Goal: Information Seeking & Learning: Learn about a topic

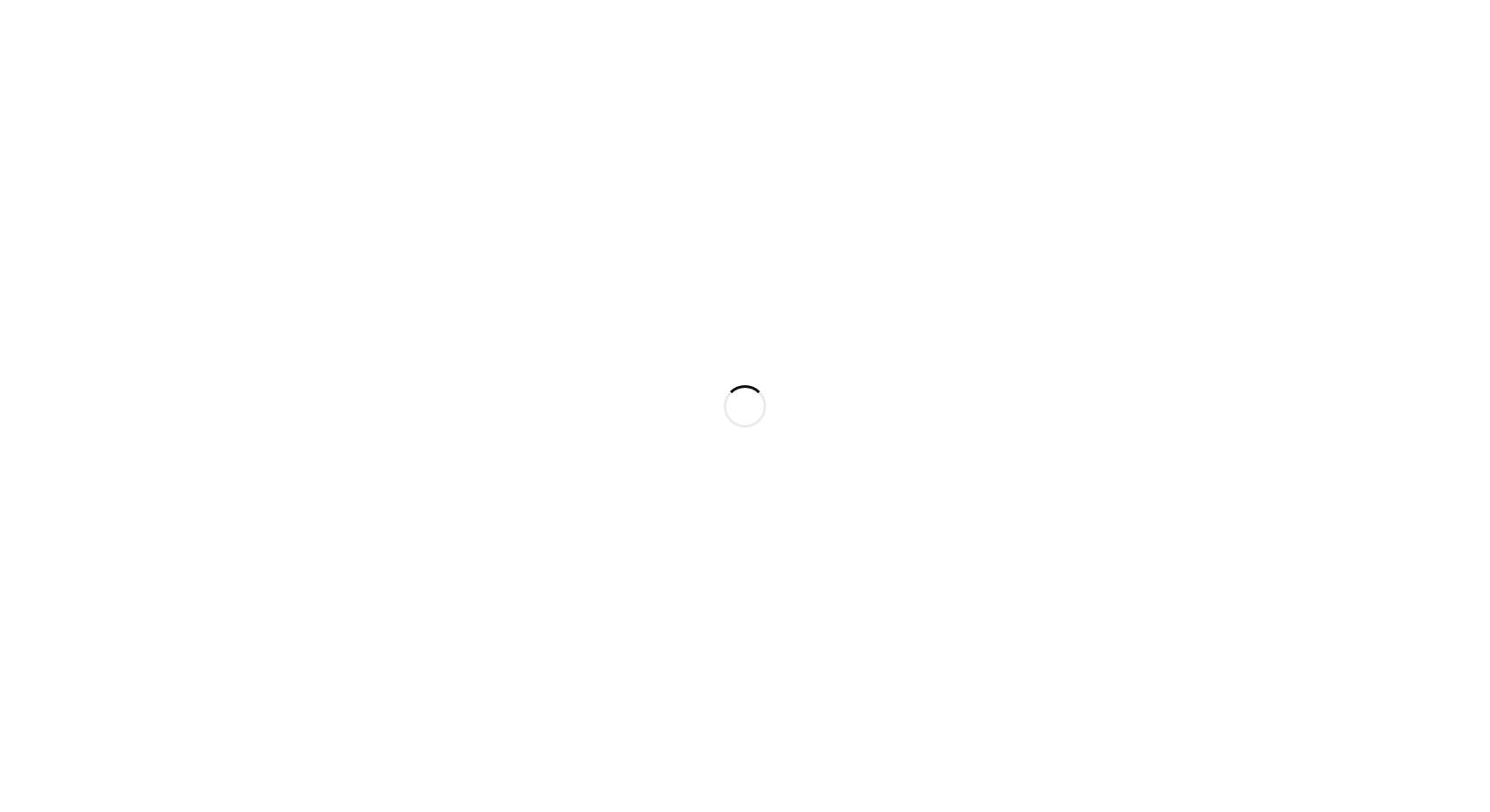
click at [486, 185] on div at bounding box center [745, 406] width 1490 height 812
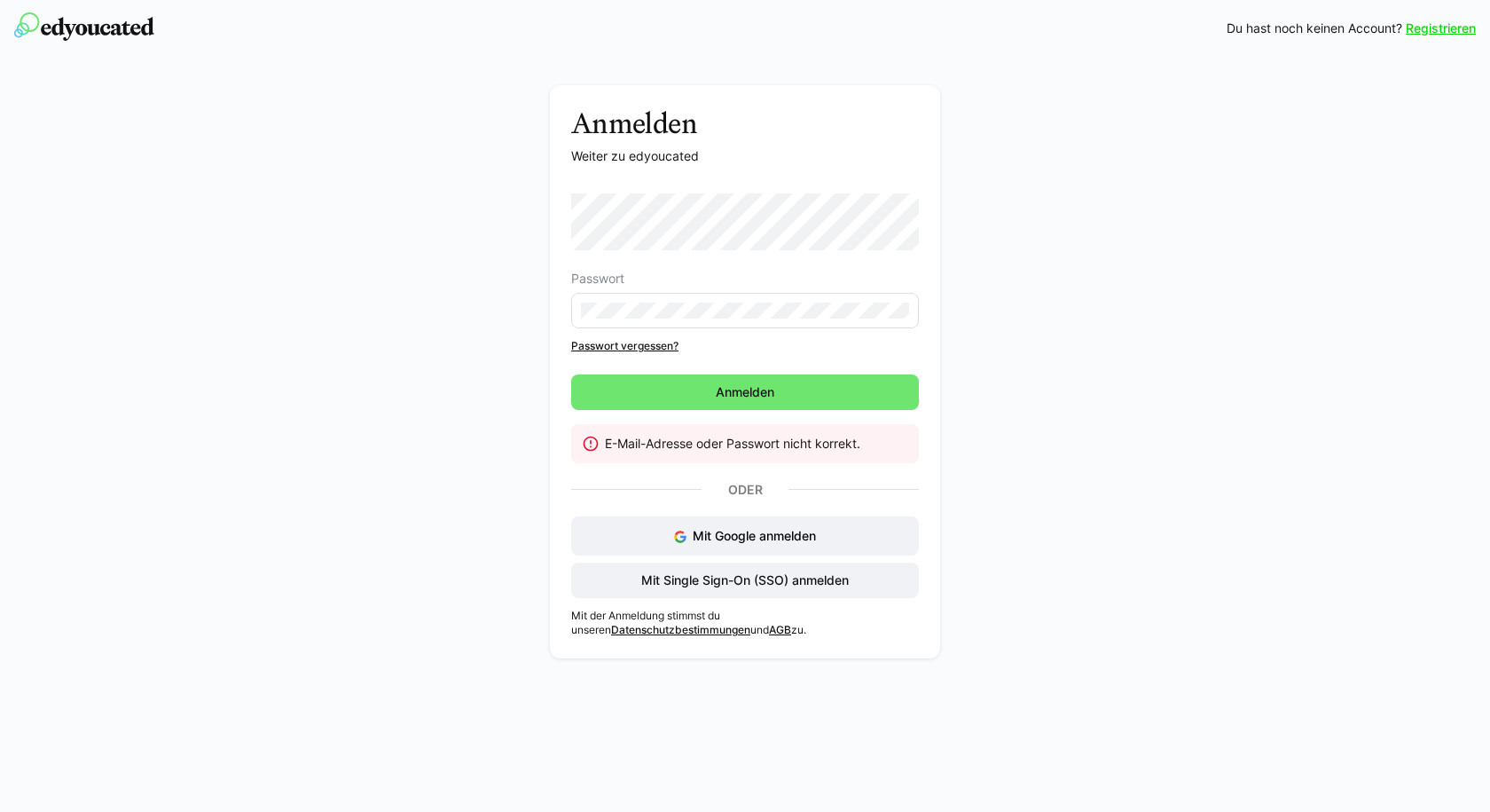
click at [380, 412] on div "Anmelden Weiter zu edyoucated Passwort Passwort vergessen? Anmelden E-Mail-Adre…" at bounding box center [746, 376] width 1000 height 582
click at [684, 299] on eds-input at bounding box center [745, 310] width 348 height 36
click at [754, 582] on span "Mit Single Sign-On (SSO) anmelden" at bounding box center [745, 580] width 213 height 17
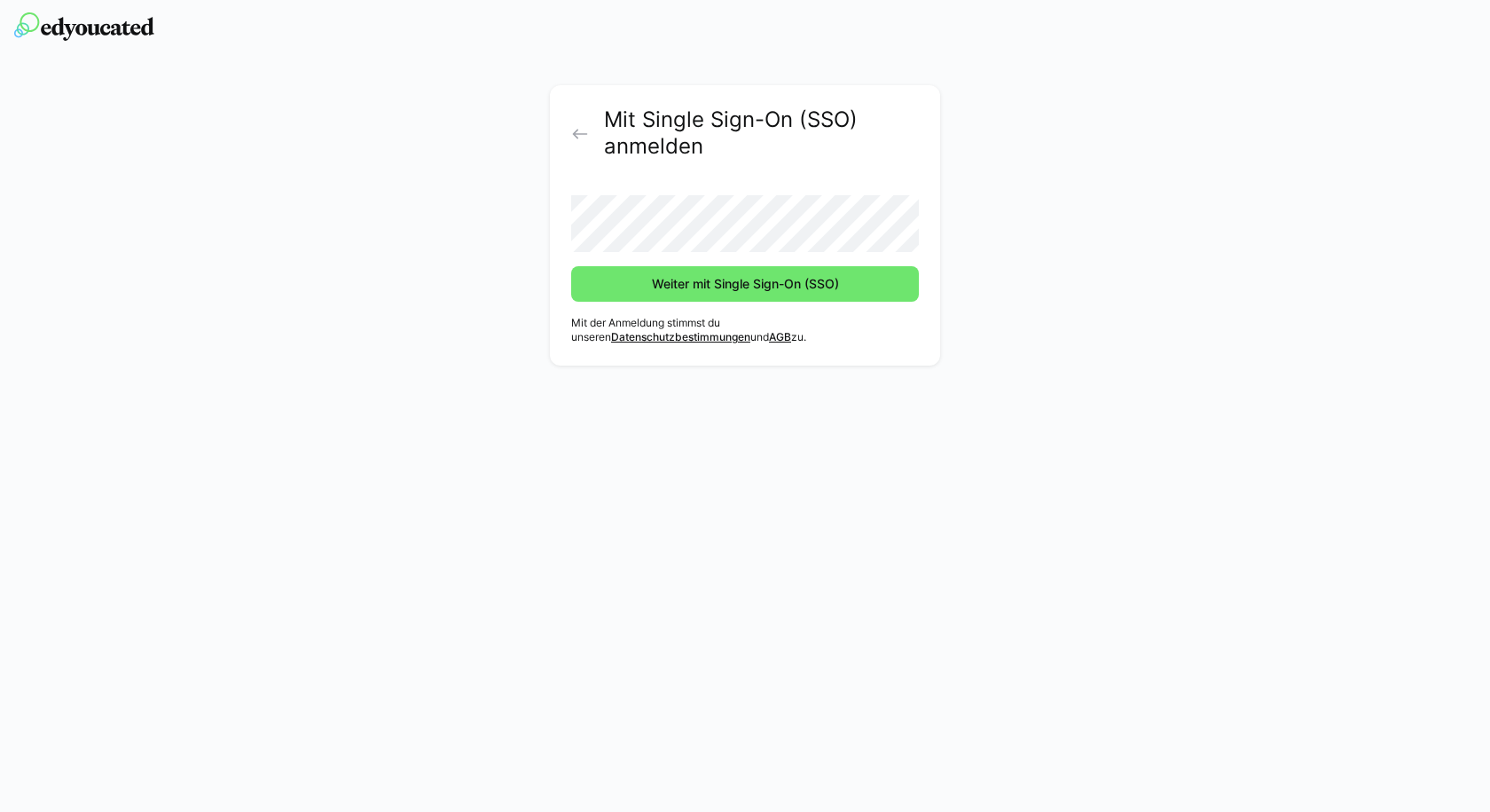
click at [766, 253] on form "Weiter mit Single Sign-On (SSO)" at bounding box center [745, 240] width 348 height 120
click at [778, 303] on div "Mit Single Sign-On (SSO) anmelden Weiter mit Single Sign-On (SSO) Mit der Anmel…" at bounding box center [744, 226] width 390 height 281
click at [806, 280] on span "Weiter mit Single Sign-On (SSO)" at bounding box center [746, 284] width 193 height 17
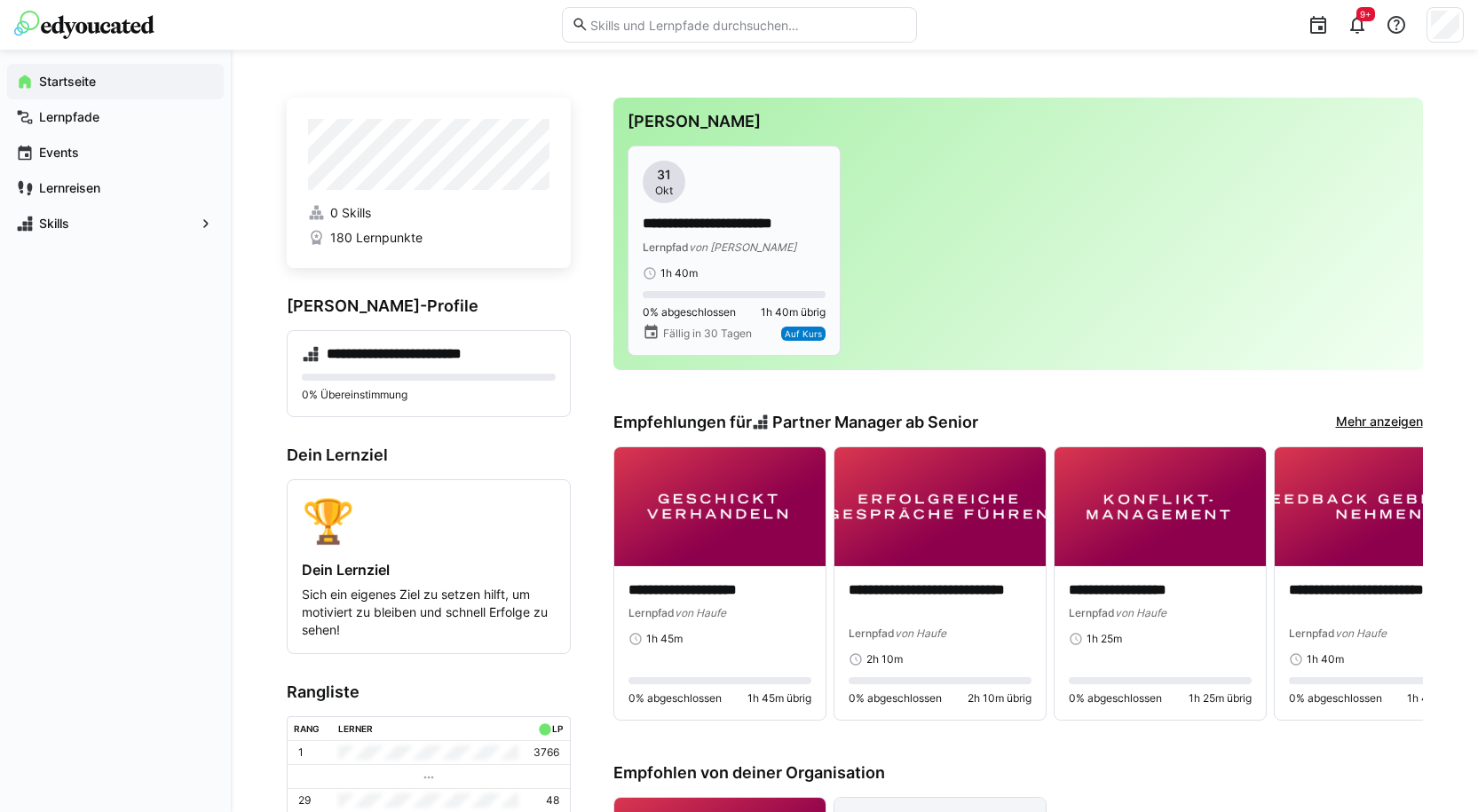
click at [771, 219] on p "**********" at bounding box center [733, 224] width 183 height 20
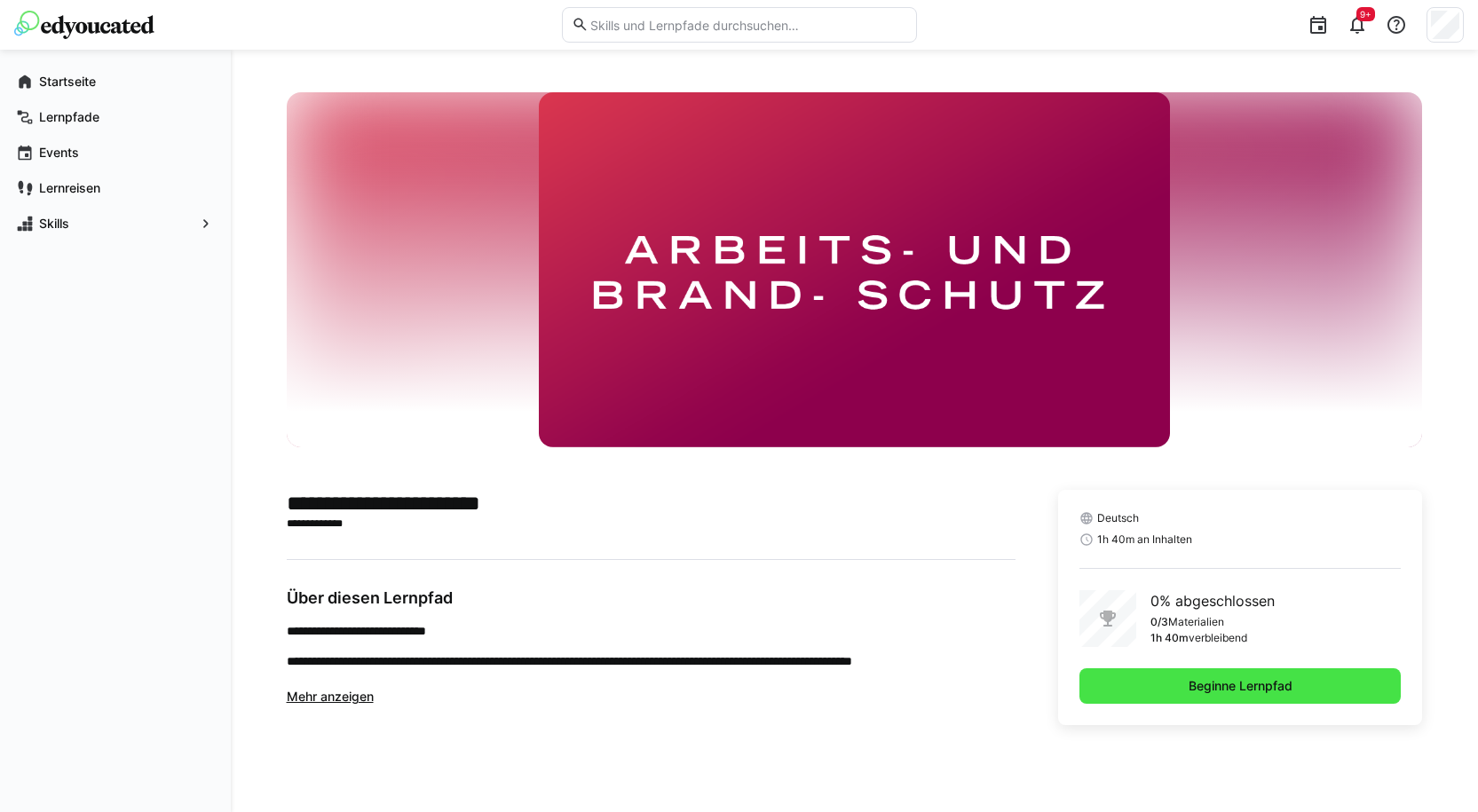
click at [1251, 687] on span "Beginne Lernpfad" at bounding box center [1240, 685] width 109 height 17
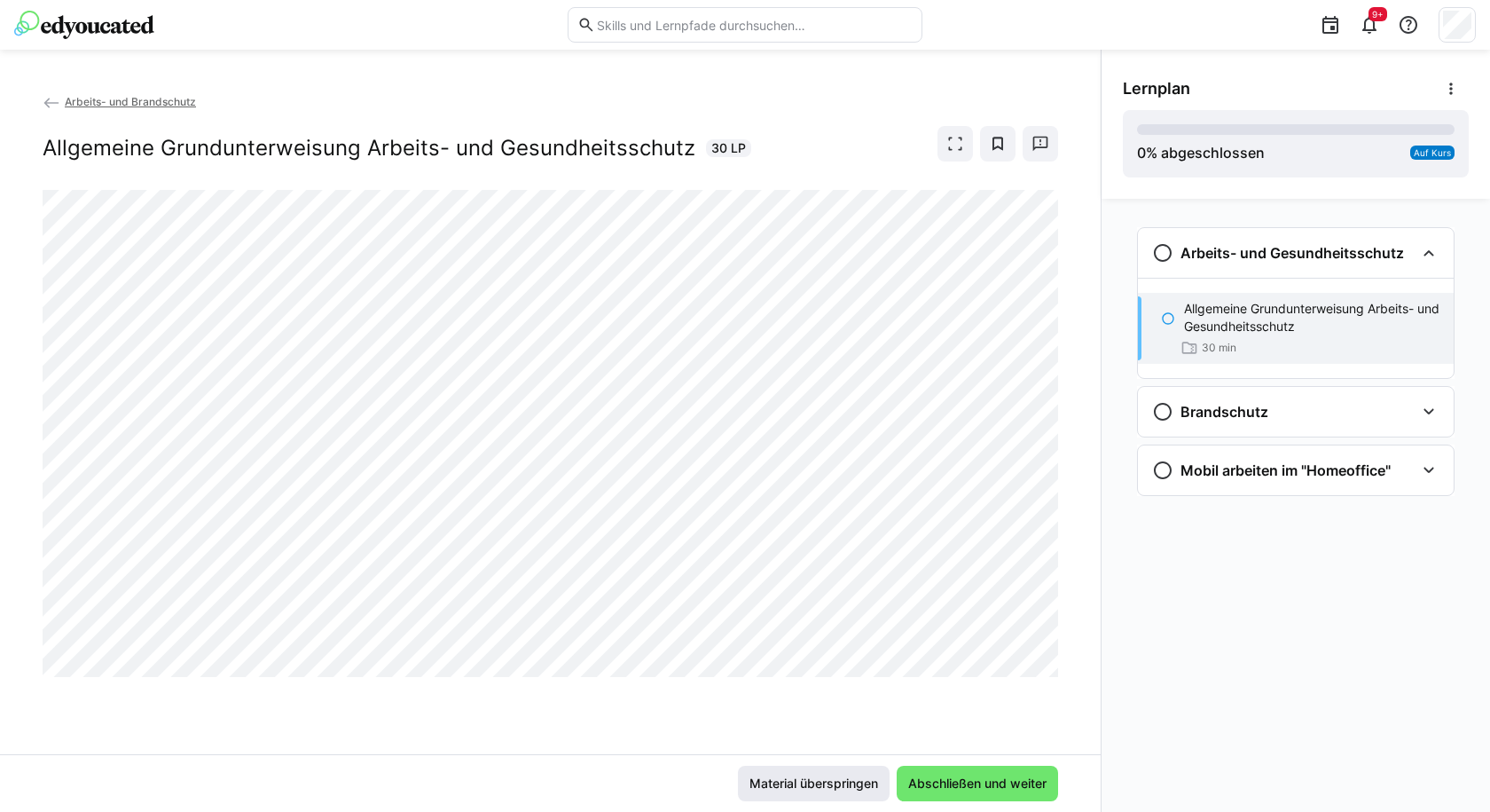
click at [788, 786] on span "Material überspringen" at bounding box center [814, 783] width 134 height 17
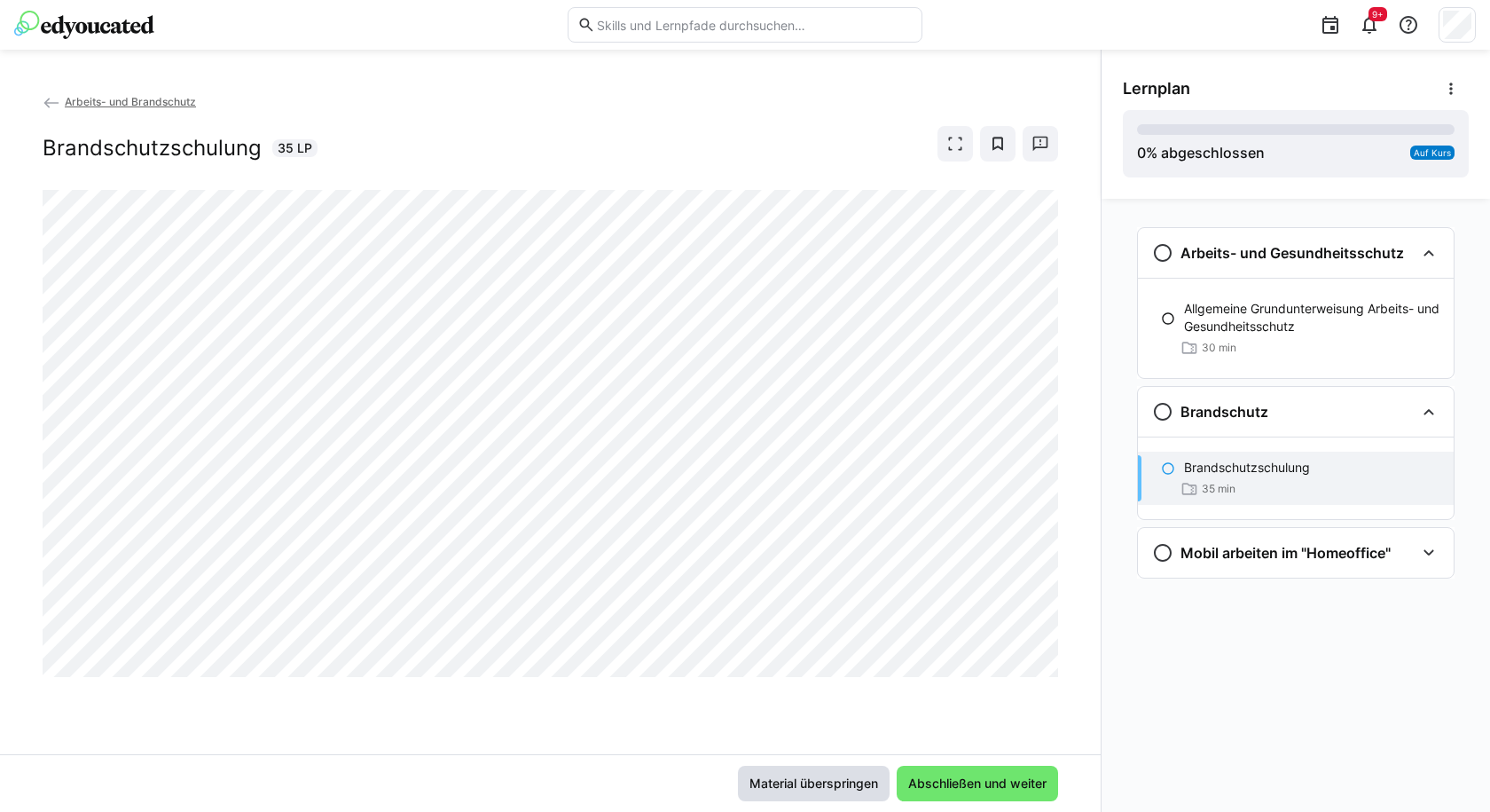
click at [788, 786] on span "Material überspringen" at bounding box center [814, 783] width 134 height 17
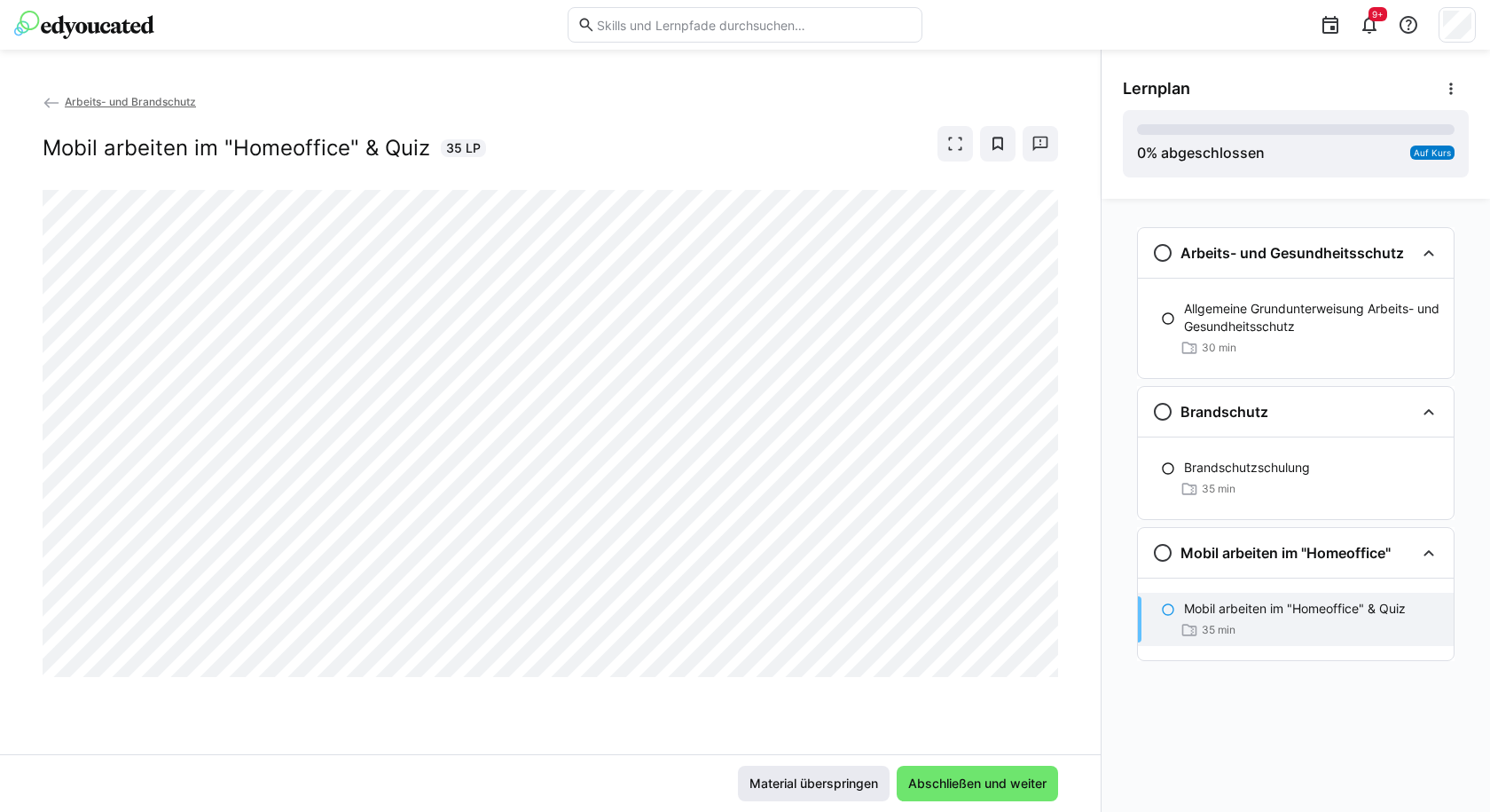
click at [788, 786] on span "Material überspringen" at bounding box center [814, 783] width 134 height 17
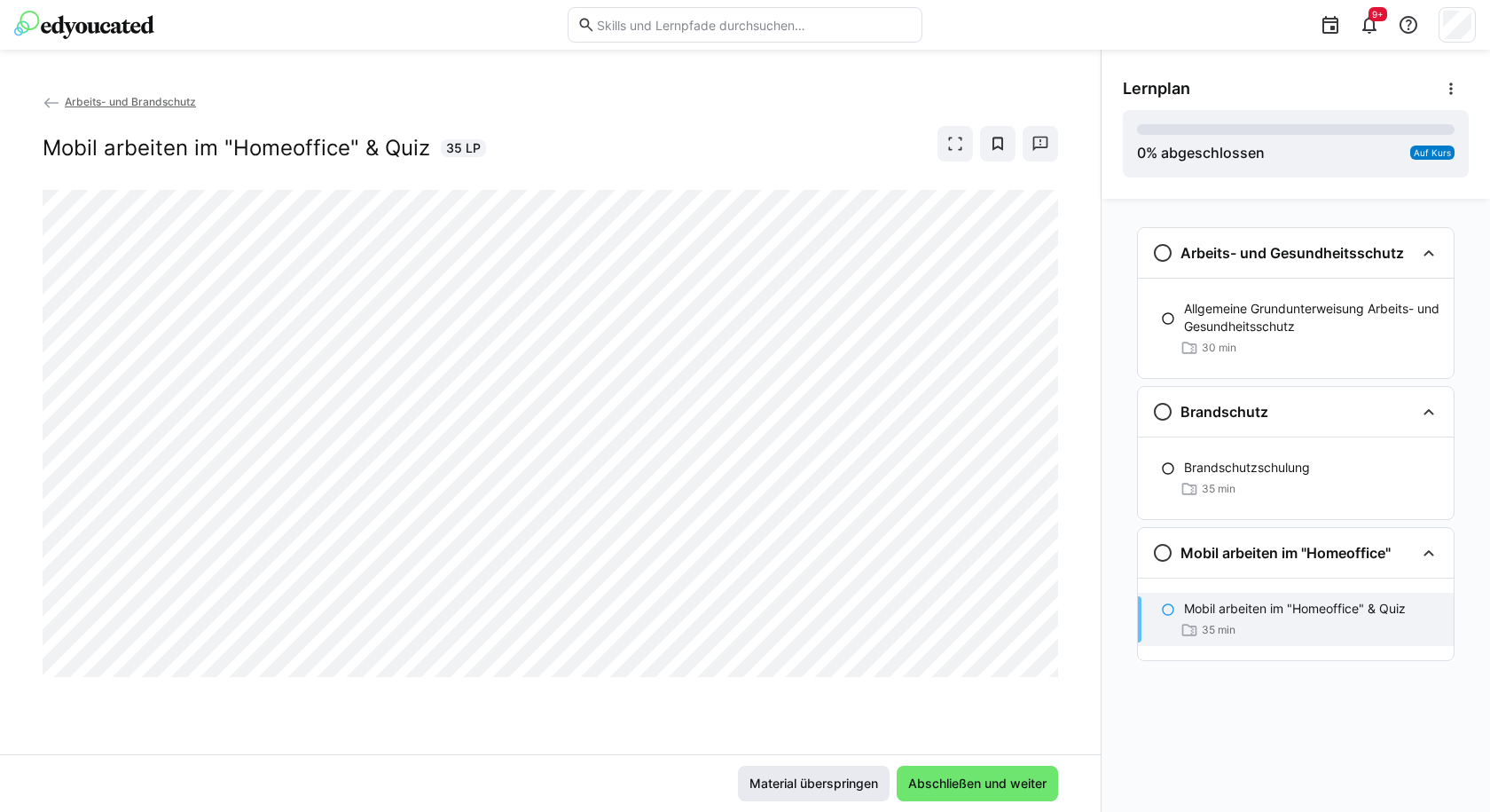
click at [788, 786] on span "Material überspringen" at bounding box center [814, 783] width 134 height 17
click at [960, 781] on span "Abschließen und weiter" at bounding box center [977, 783] width 144 height 17
click at [1003, 803] on div "Material überspringen Abschließen und weiter" at bounding box center [550, 783] width 1101 height 58
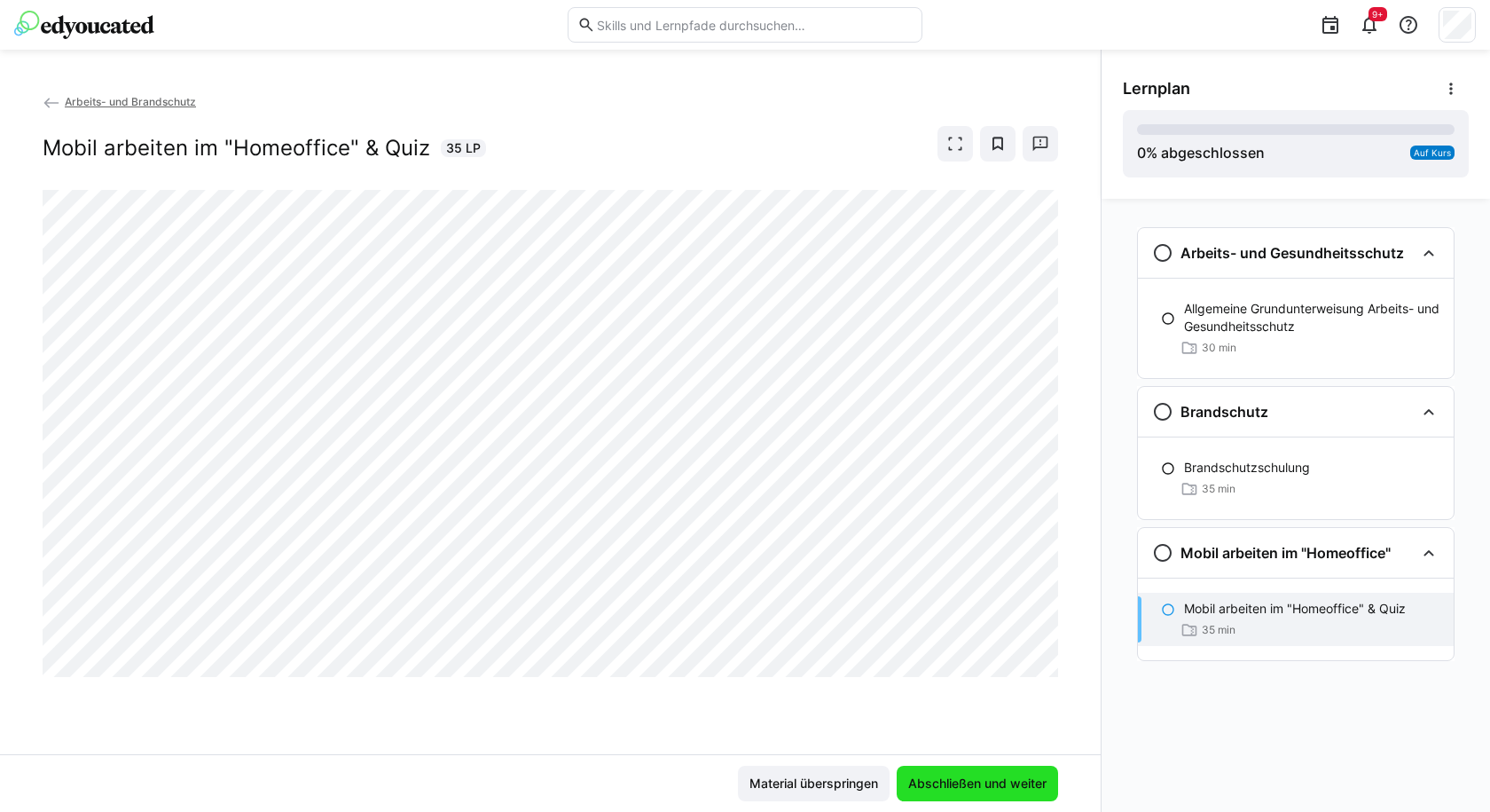
click at [1002, 795] on span "Abschließen und weiter" at bounding box center [978, 783] width 161 height 36
click at [928, 778] on span "Abschließen und weiter" at bounding box center [977, 783] width 144 height 17
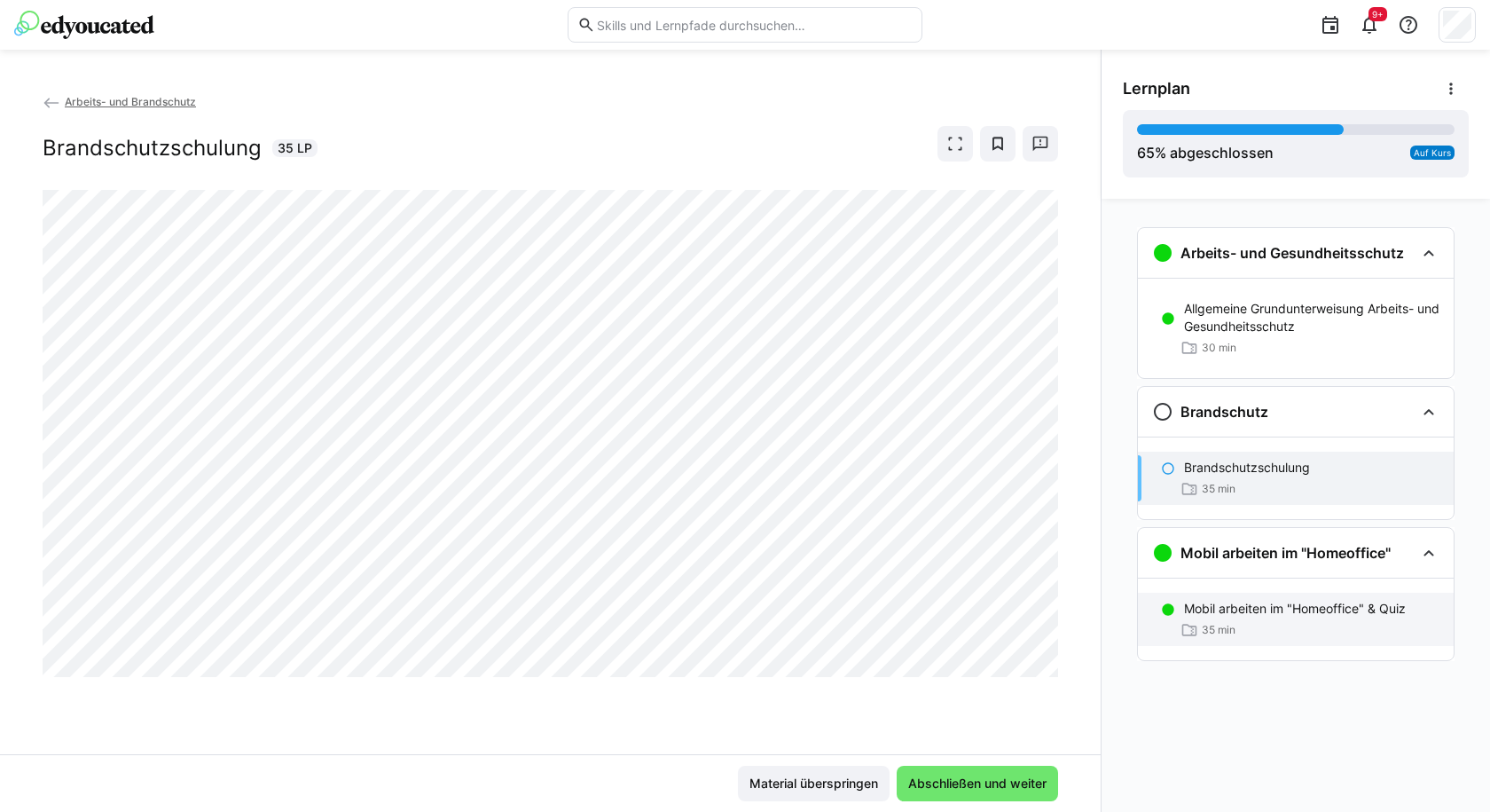
click at [1311, 608] on p "Mobil arbeiten im "Homeoffice" & Quiz" at bounding box center [1295, 608] width 222 height 17
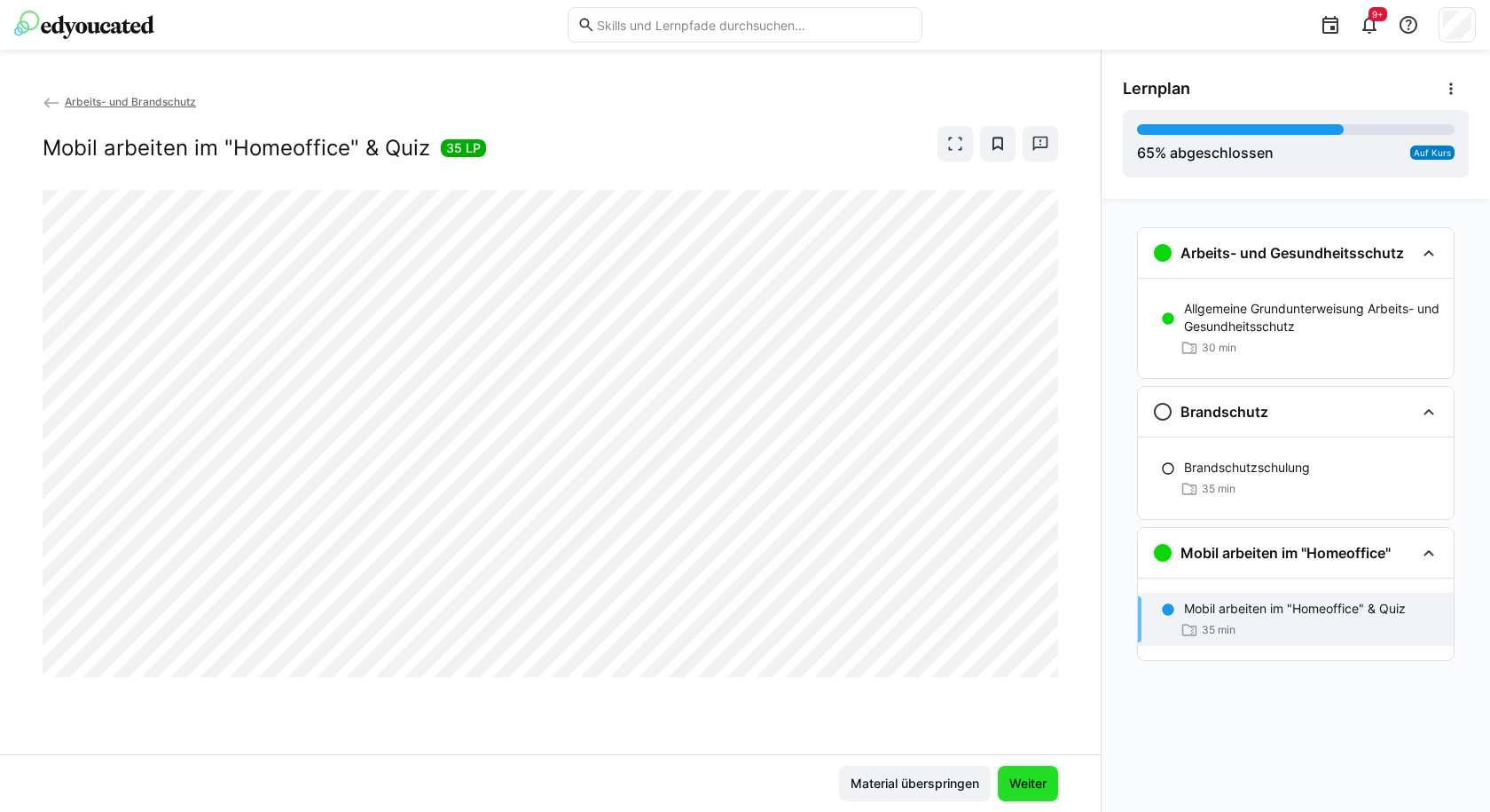
click at [1016, 784] on span "Weiter" at bounding box center [1028, 783] width 42 height 17
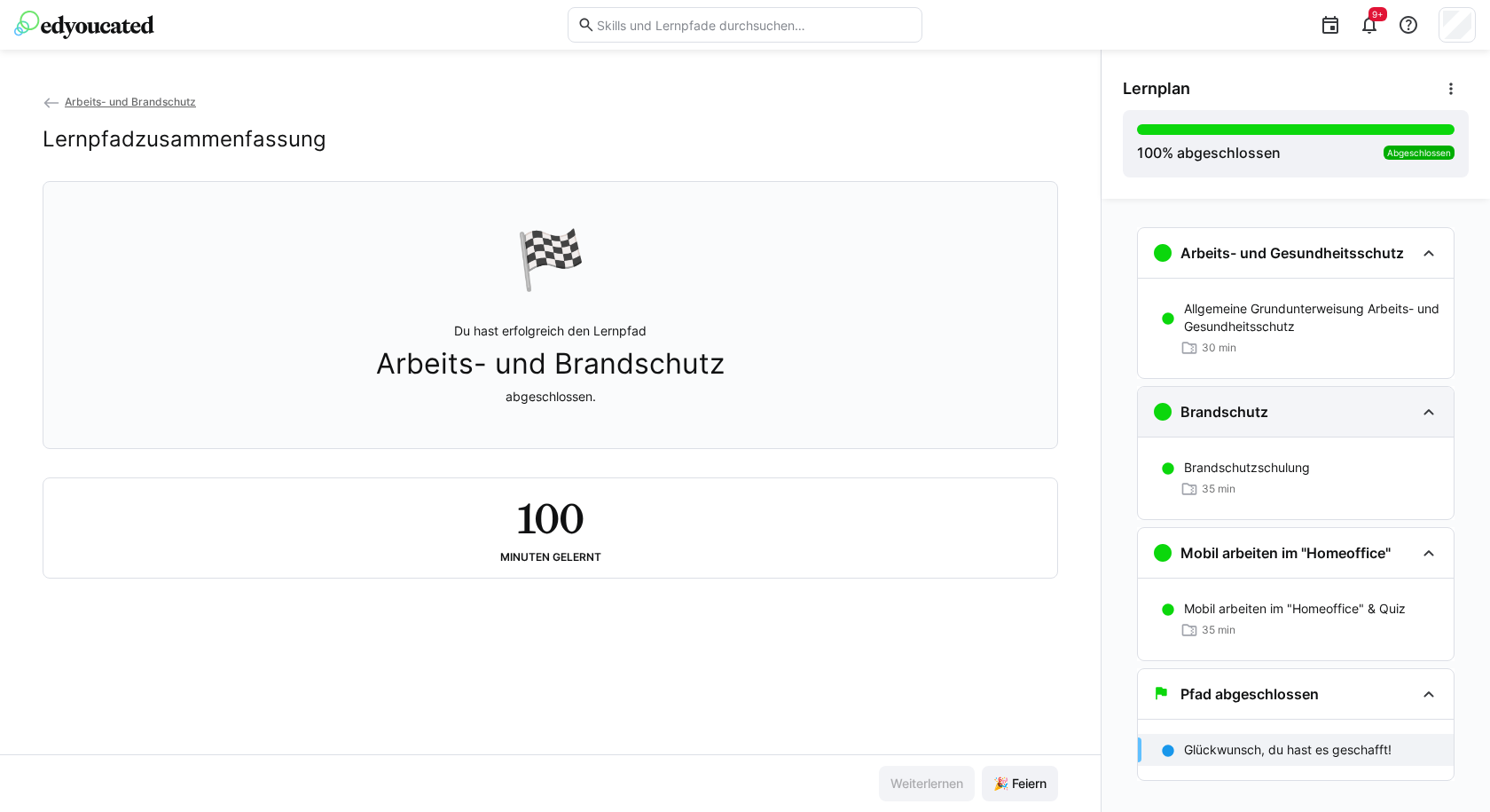
scroll to position [24, 0]
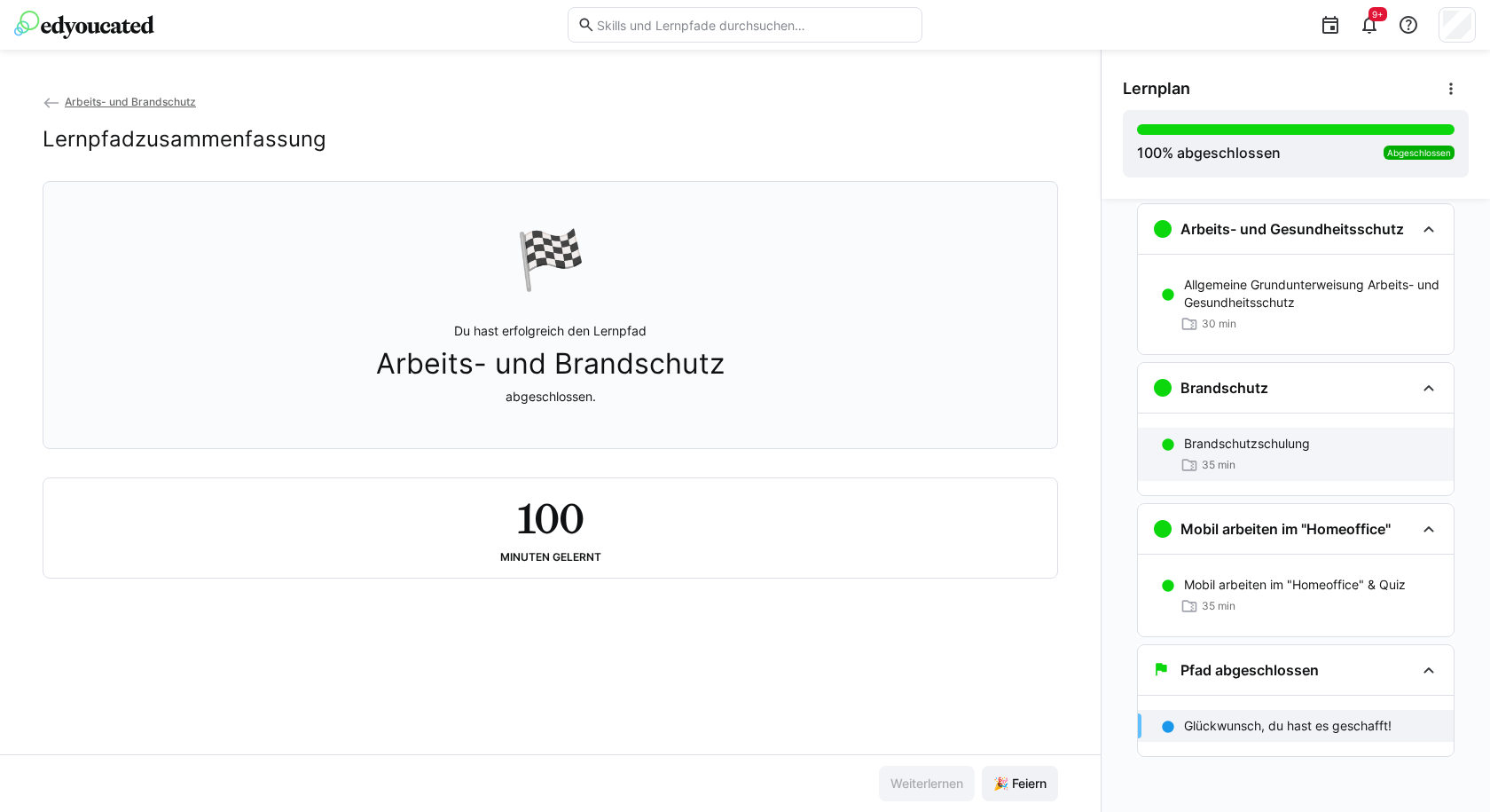
click at [1259, 460] on div "35 min" at bounding box center [1312, 464] width 255 height 17
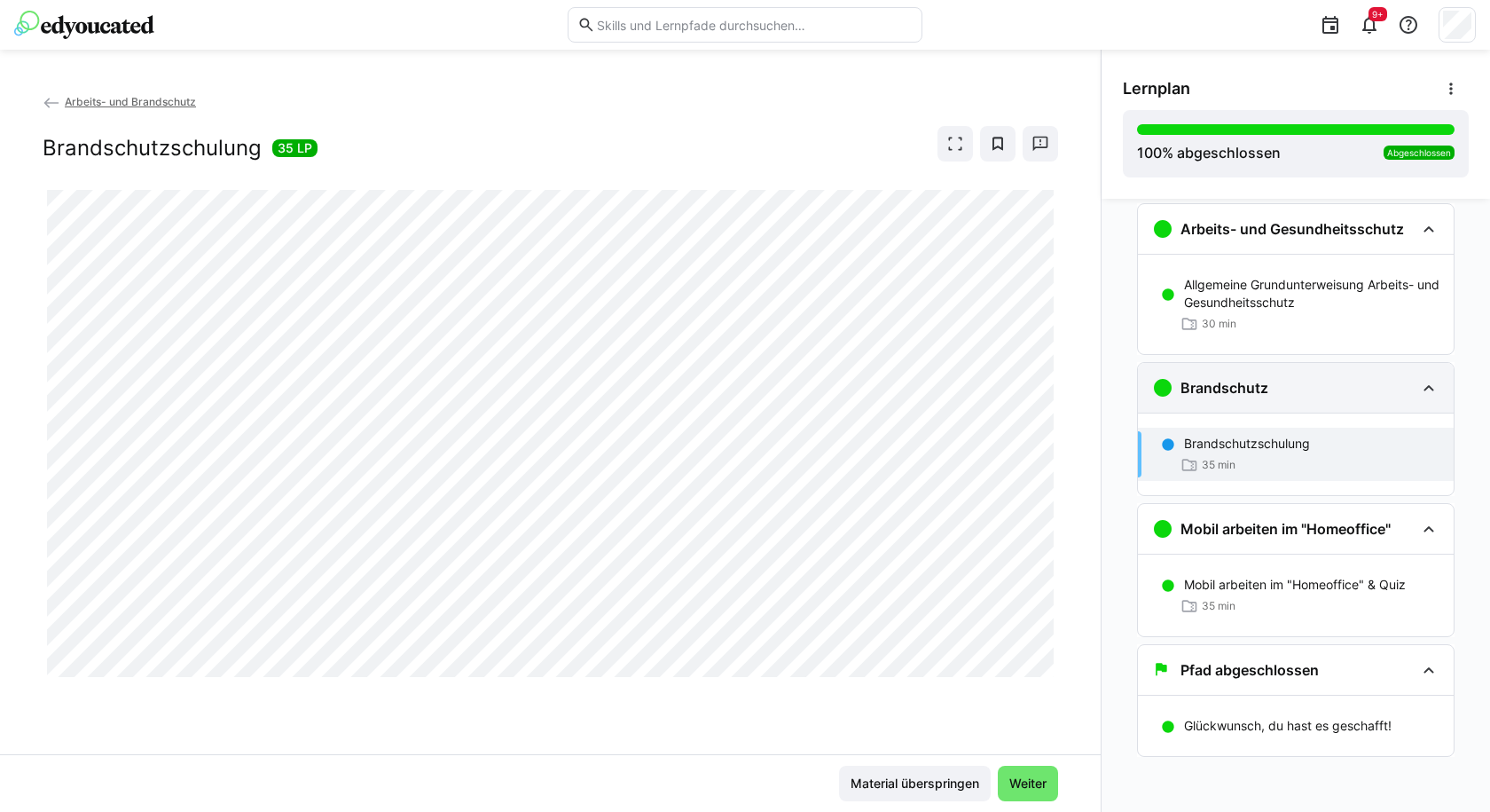
click at [1236, 388] on h3 "Brandschutz" at bounding box center [1225, 387] width 88 height 17
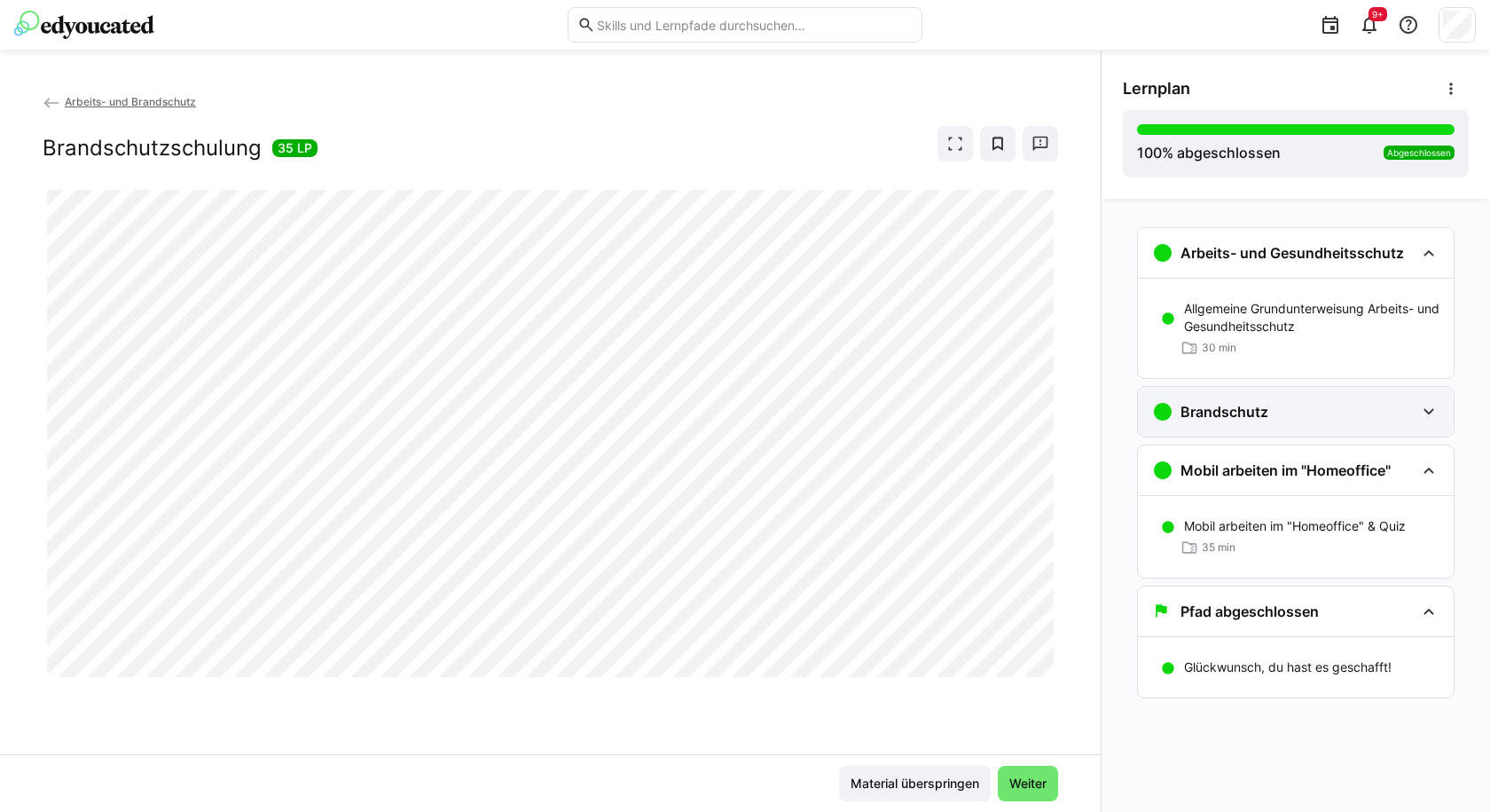
scroll to position [0, 0]
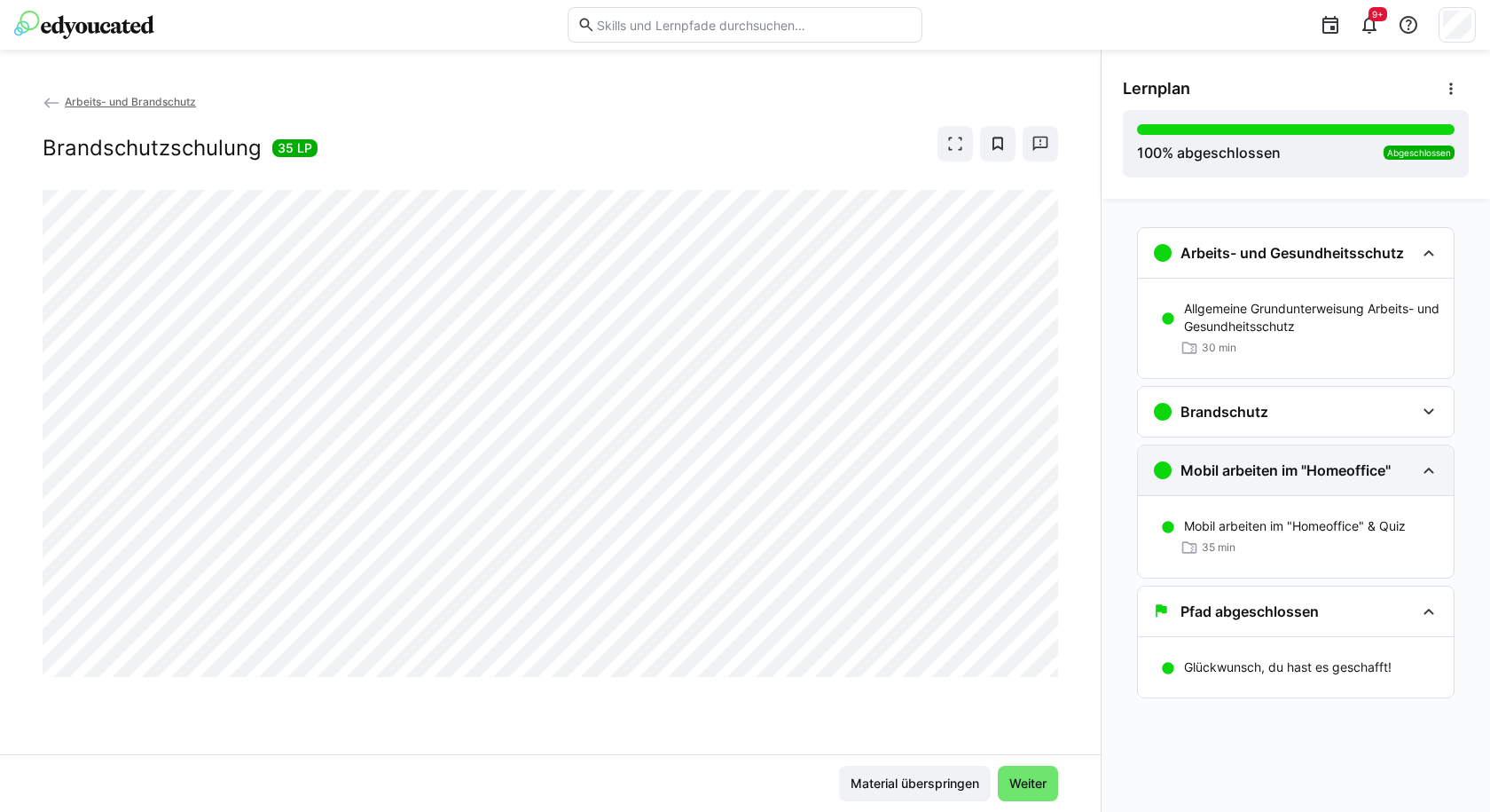
click at [1424, 462] on eds-icon at bounding box center [1429, 470] width 21 height 21
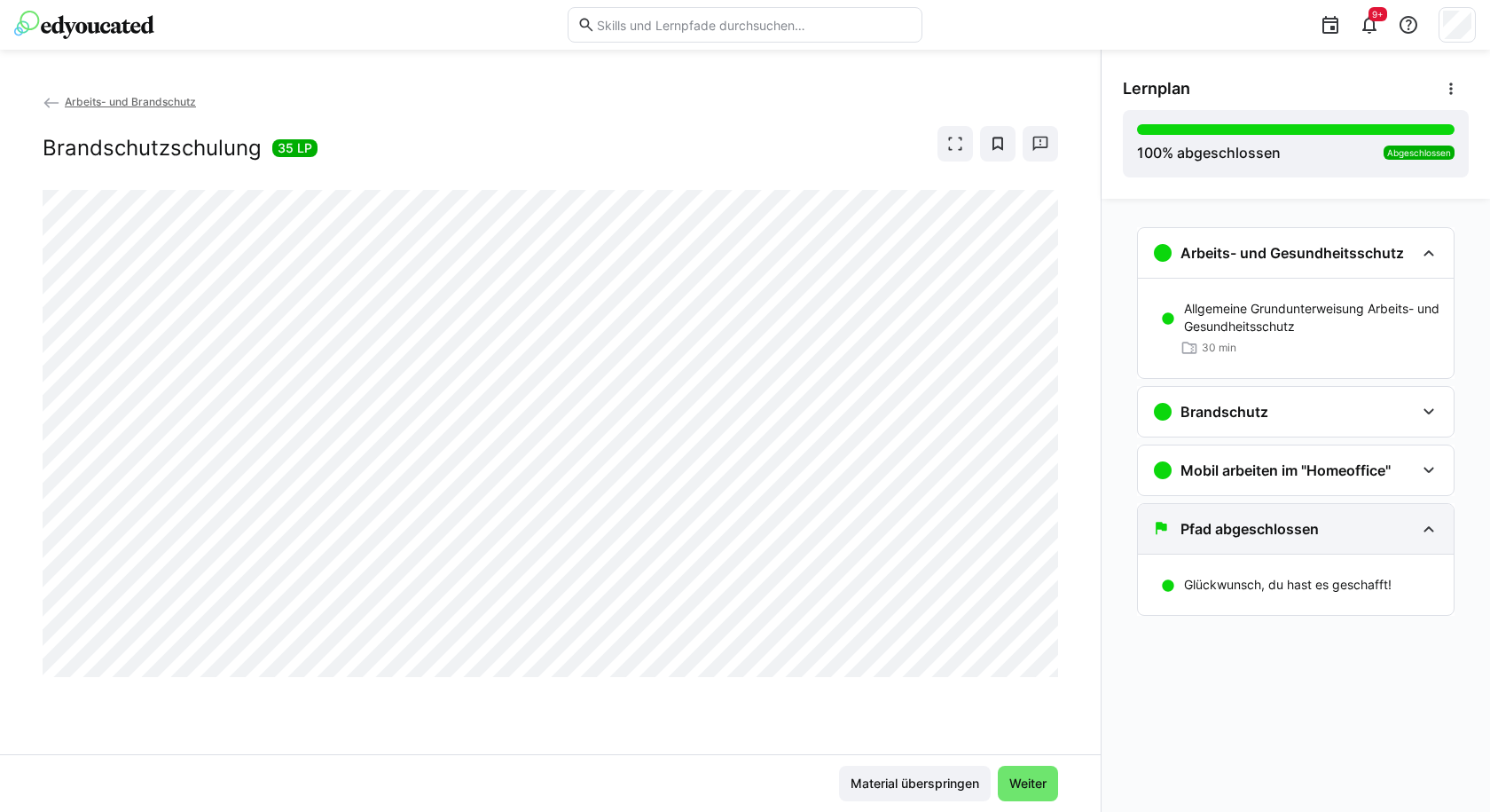
click at [1427, 525] on eds-icon at bounding box center [1429, 528] width 21 height 21
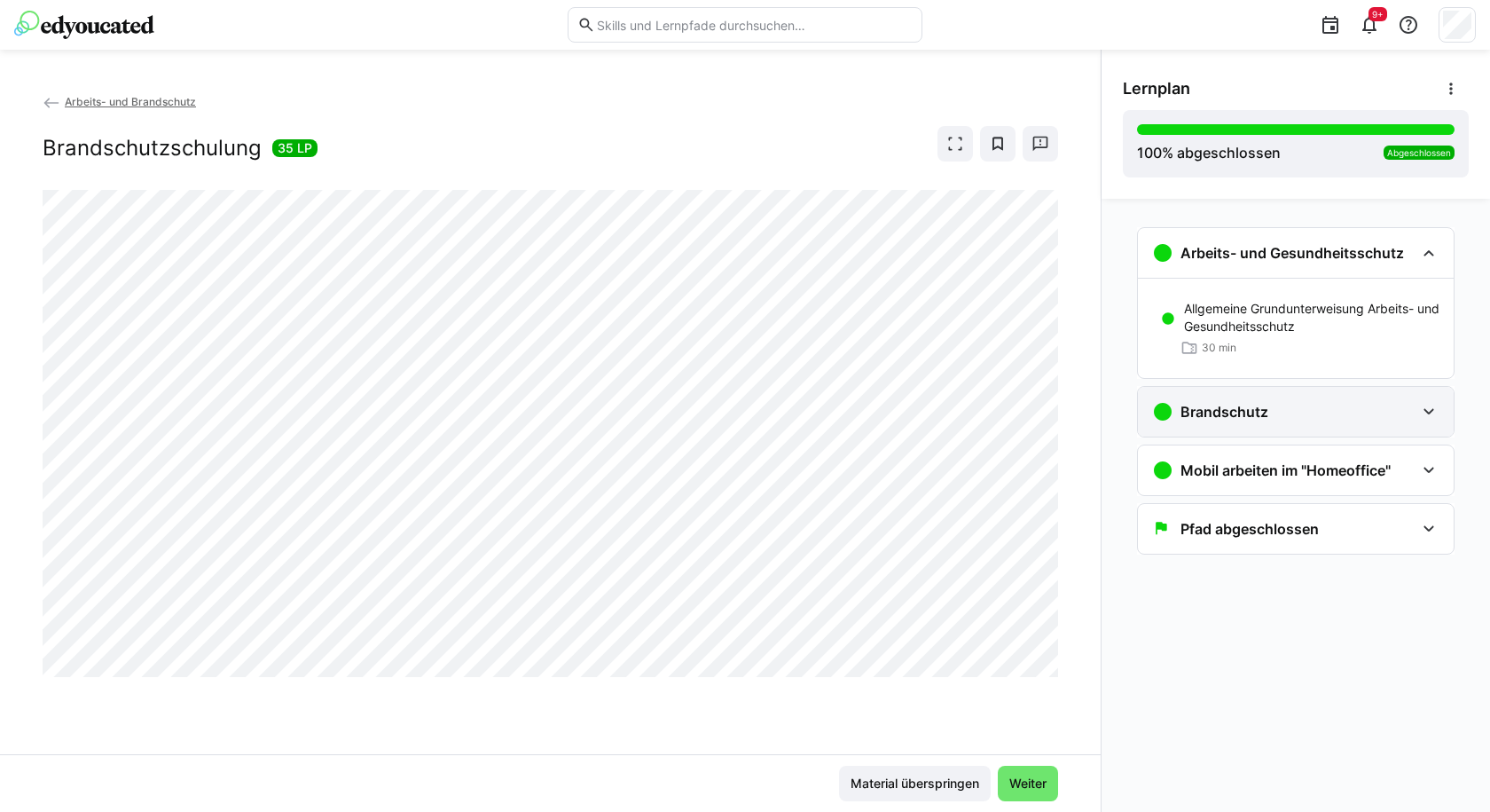
click at [1422, 412] on eds-icon at bounding box center [1429, 411] width 21 height 21
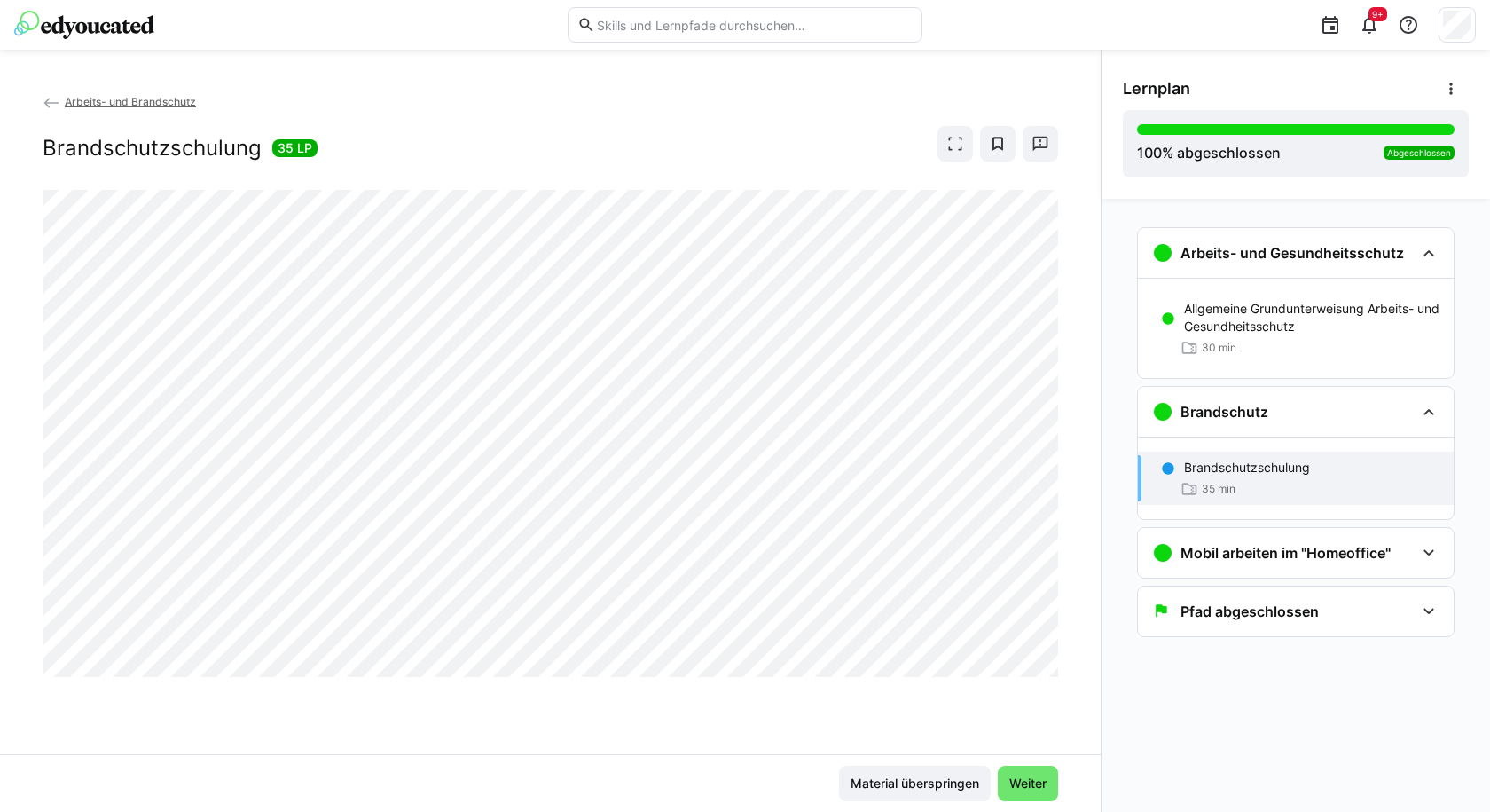
click at [1256, 473] on p "Brandschutzschulung" at bounding box center [1247, 467] width 126 height 17
click at [1018, 784] on span "Weiter" at bounding box center [1028, 783] width 42 height 17
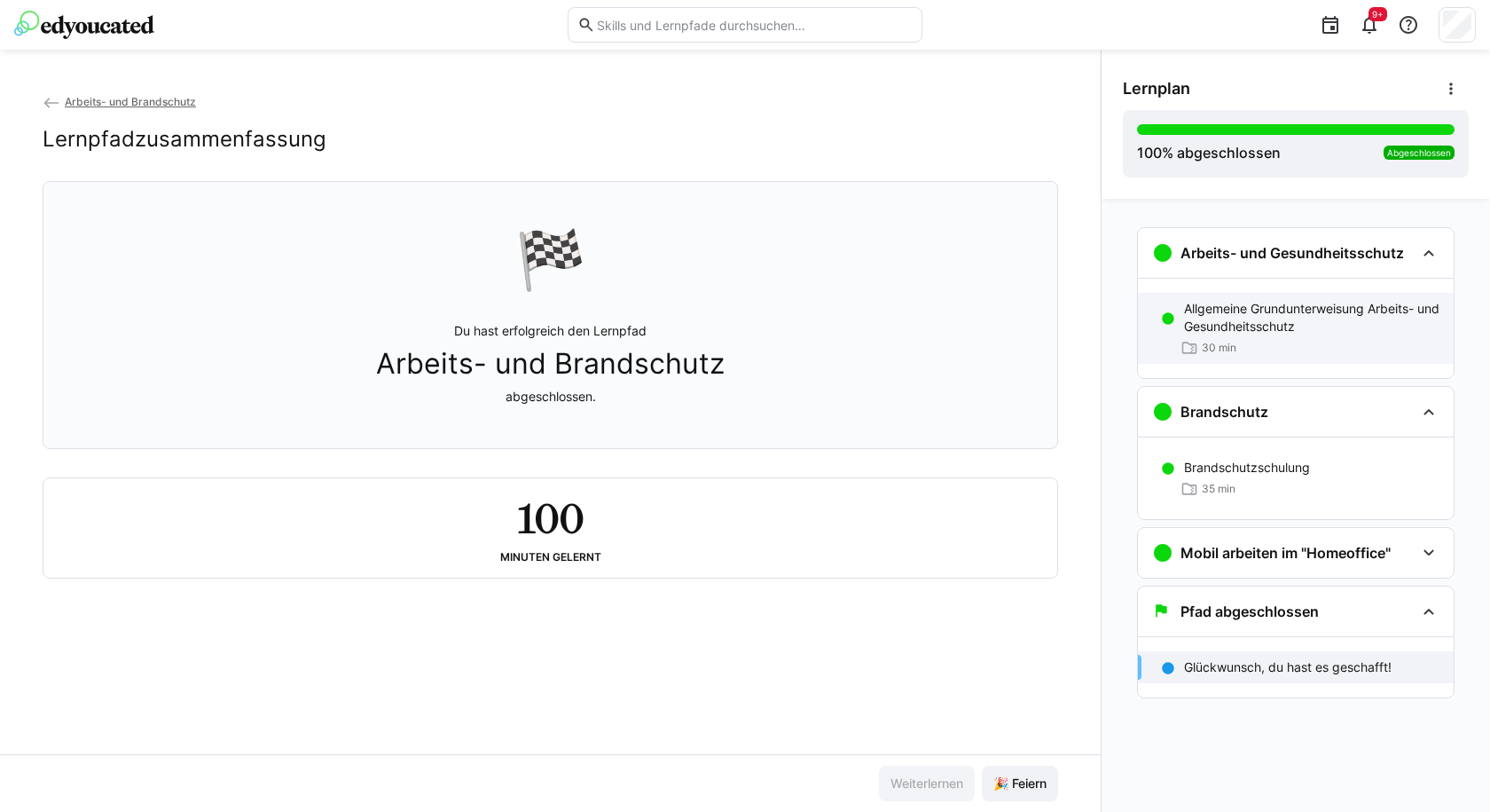
click at [1266, 352] on div "30 min" at bounding box center [1312, 347] width 255 height 17
